Goal: Transaction & Acquisition: Purchase product/service

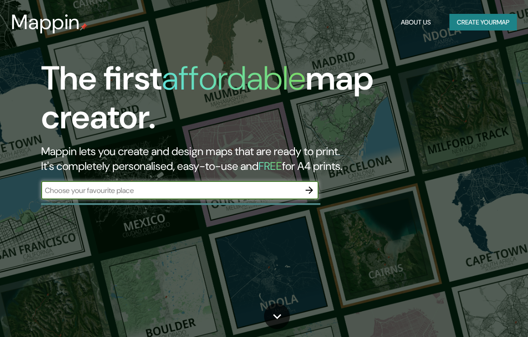
drag, startPoint x: 0, startPoint y: 0, endPoint x: 191, endPoint y: 193, distance: 271.2
click at [191, 193] on input "text" at bounding box center [170, 190] width 259 height 11
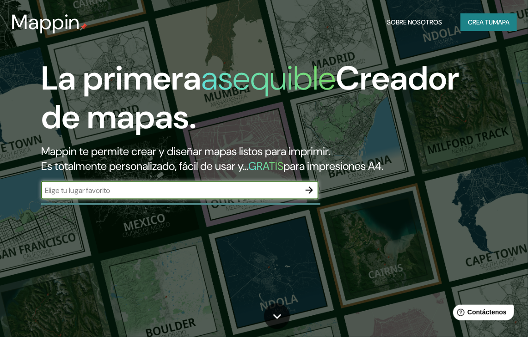
type input "[PERSON_NAME][STREET_ADDRESS][DATE][PERSON_NAME]"
click at [311, 189] on icon "button" at bounding box center [309, 190] width 11 height 11
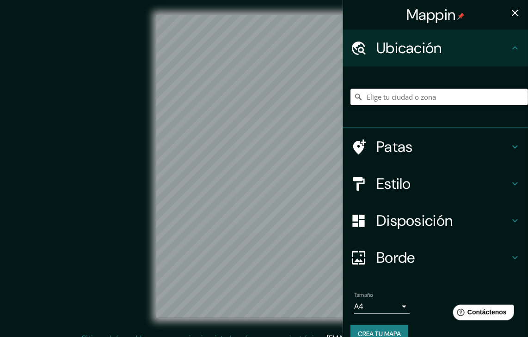
click at [413, 97] on input "Elige tu ciudad o zona" at bounding box center [438, 97] width 177 height 17
paste input "ALCALDÍA"
type input "ALCALDÍA"
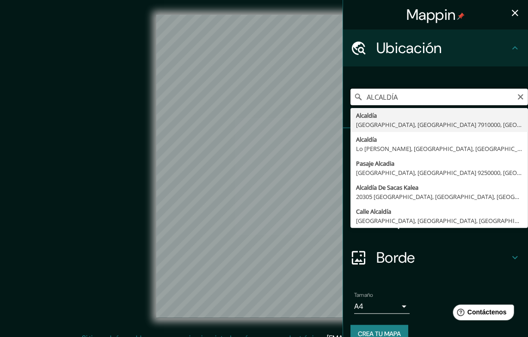
click at [334, 97] on div "Mappin Ubicación ALCALDÍA [GEOGRAPHIC_DATA], [GEOGRAPHIC_DATA] 7910000, [GEOGRA…" at bounding box center [264, 174] width 528 height 348
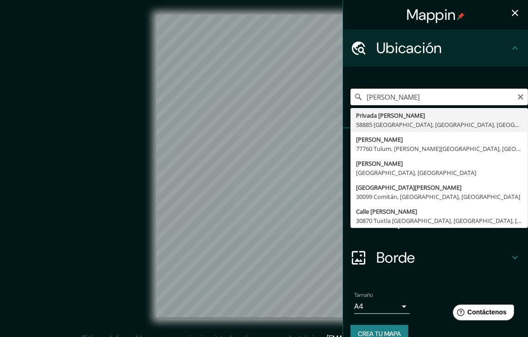
type input "[PERSON_NAME]"
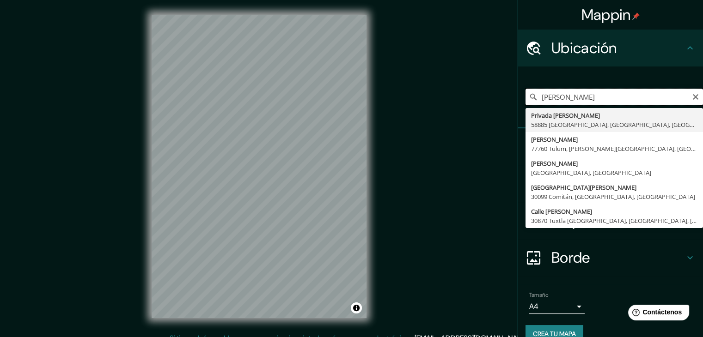
drag, startPoint x: 530, startPoint y: 94, endPoint x: 508, endPoint y: 94, distance: 22.2
click at [508, 94] on div "Mappin Ubicación [PERSON_NAME] Privada [PERSON_NAME] 58885 [GEOGRAPHIC_DATA], […" at bounding box center [351, 174] width 703 height 348
paste input "Elige tu ciudad o zona"
drag, startPoint x: 559, startPoint y: 100, endPoint x: 473, endPoint y: 106, distance: 86.1
click at [473, 106] on div "Mappin Ubicación [PERSON_NAME] Privada [PERSON_NAME] 58885 [GEOGRAPHIC_DATA], […" at bounding box center [351, 174] width 703 height 348
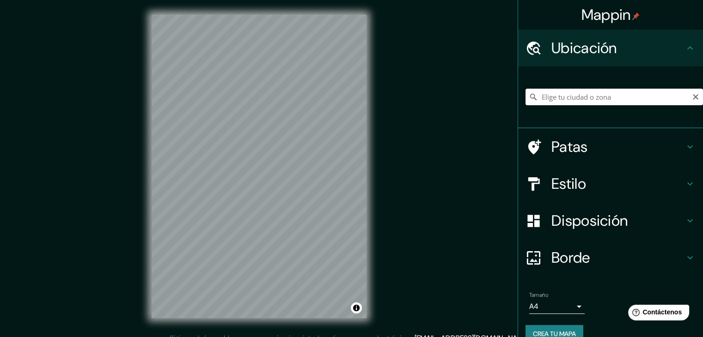
paste input "[PERSON_NAME]"
type input "[PERSON_NAME]"
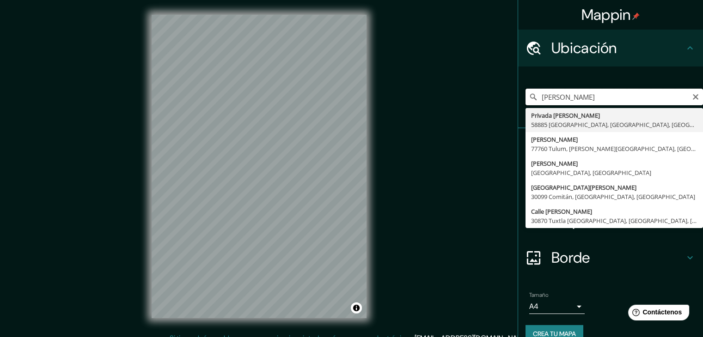
drag, startPoint x: 540, startPoint y: 97, endPoint x: 463, endPoint y: 100, distance: 76.7
click at [463, 100] on div "Mappin Ubicación [PERSON_NAME] Privada [PERSON_NAME] 58885 [GEOGRAPHIC_DATA], […" at bounding box center [351, 174] width 703 height 348
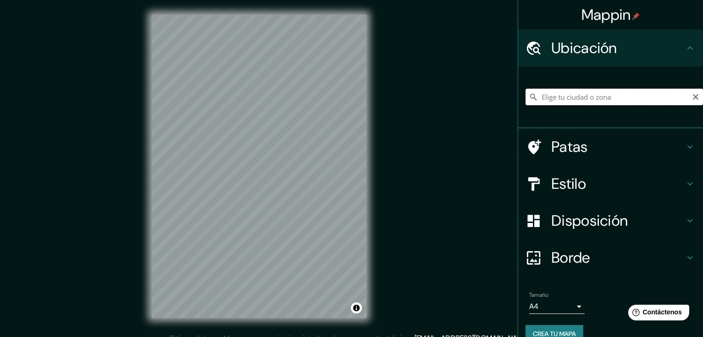
paste input "[PERSON_NAME][STREET_ADDRESS][DATE][PERSON_NAME]"
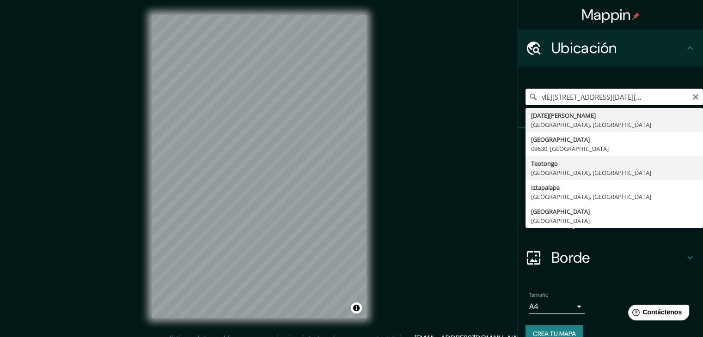
type input "[GEOGRAPHIC_DATA][PERSON_NAME], [GEOGRAPHIC_DATA], [GEOGRAPHIC_DATA]"
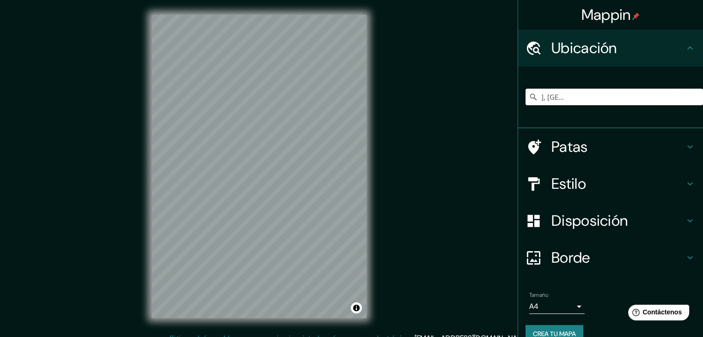
scroll to position [0, 0]
click at [527, 97] on input "[GEOGRAPHIC_DATA][PERSON_NAME], [GEOGRAPHIC_DATA], [GEOGRAPHIC_DATA]" at bounding box center [613, 97] width 177 height 17
click at [527, 92] on input "[GEOGRAPHIC_DATA][PERSON_NAME], [GEOGRAPHIC_DATA], [GEOGRAPHIC_DATA]" at bounding box center [613, 97] width 177 height 17
click at [527, 97] on input "[GEOGRAPHIC_DATA][PERSON_NAME], [GEOGRAPHIC_DATA], [GEOGRAPHIC_DATA]" at bounding box center [613, 97] width 177 height 17
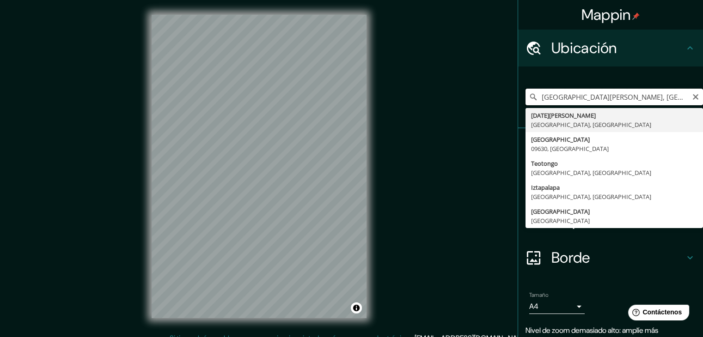
click at [527, 99] on input "[GEOGRAPHIC_DATA][PERSON_NAME], [GEOGRAPHIC_DATA], [GEOGRAPHIC_DATA]" at bounding box center [613, 97] width 177 height 17
click at [527, 90] on input "[GEOGRAPHIC_DATA][PERSON_NAME], [GEOGRAPHIC_DATA], [GEOGRAPHIC_DATA]" at bounding box center [613, 97] width 177 height 17
drag, startPoint x: 647, startPoint y: 90, endPoint x: 487, endPoint y: 108, distance: 160.4
click at [487, 108] on div "Mappin Ubicación [GEOGRAPHIC_DATA][PERSON_NAME], [GEOGRAPHIC_DATA], [GEOGRAPHIC…" at bounding box center [351, 174] width 703 height 348
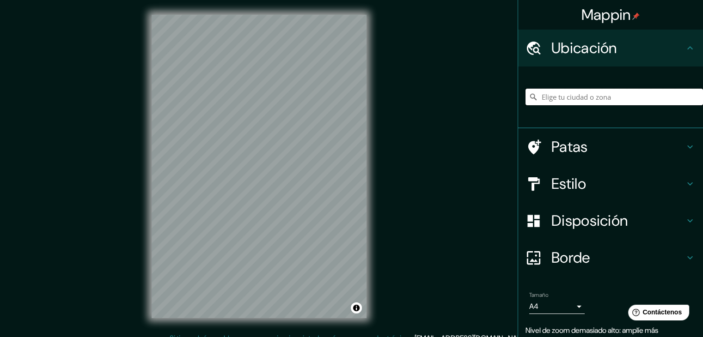
paste input "[PERSON_NAME][STREET_ADDRESS][DATE][PERSON_NAME]"
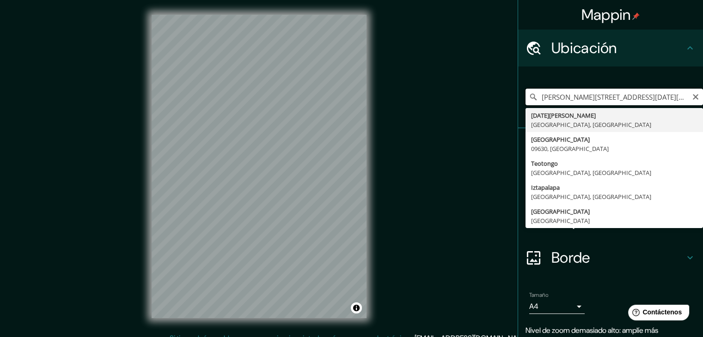
scroll to position [0, 120]
type input "[PERSON_NAME][STREET_ADDRESS][DATE][PERSON_NAME]"
click at [423, 217] on div "© Mapbox © OpenStreetMap Improve this map" at bounding box center [259, 167] width 633 height 304
